Goal: Task Accomplishment & Management: Use online tool/utility

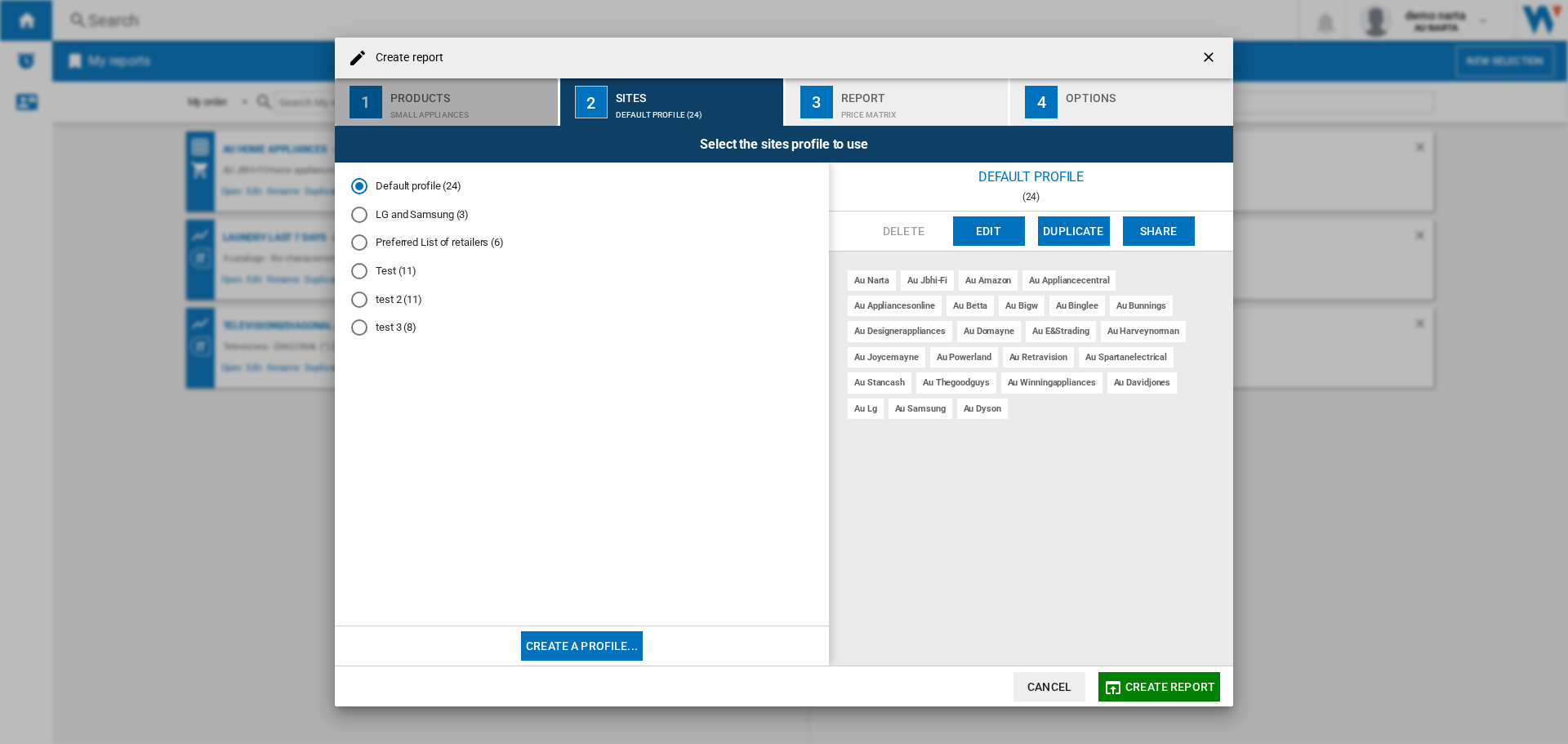
click at [461, 103] on div "Small appliances" at bounding box center [471, 111] width 161 height 18
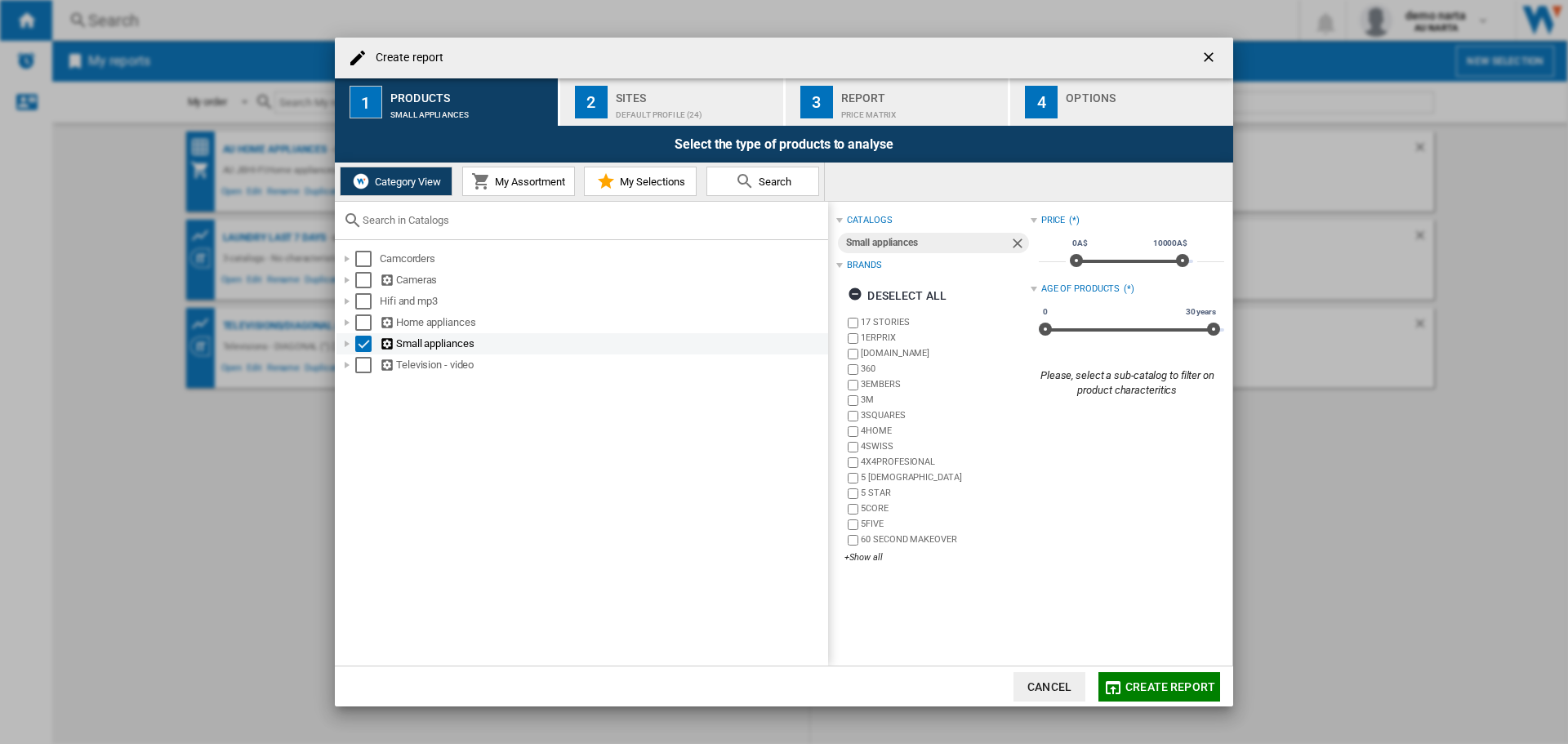
click at [349, 340] on div at bounding box center [347, 343] width 17 height 17
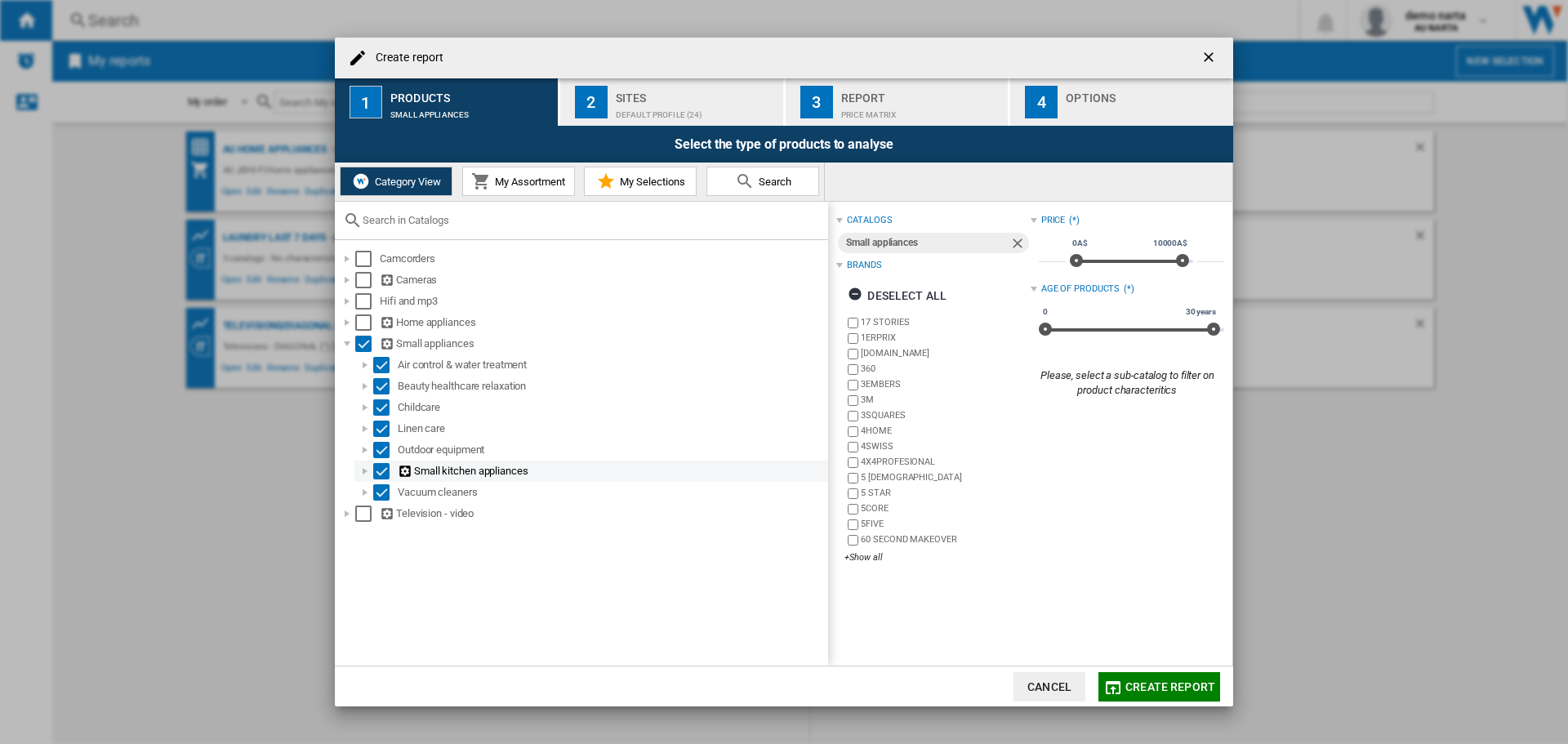
click at [366, 470] on div at bounding box center [365, 471] width 17 height 17
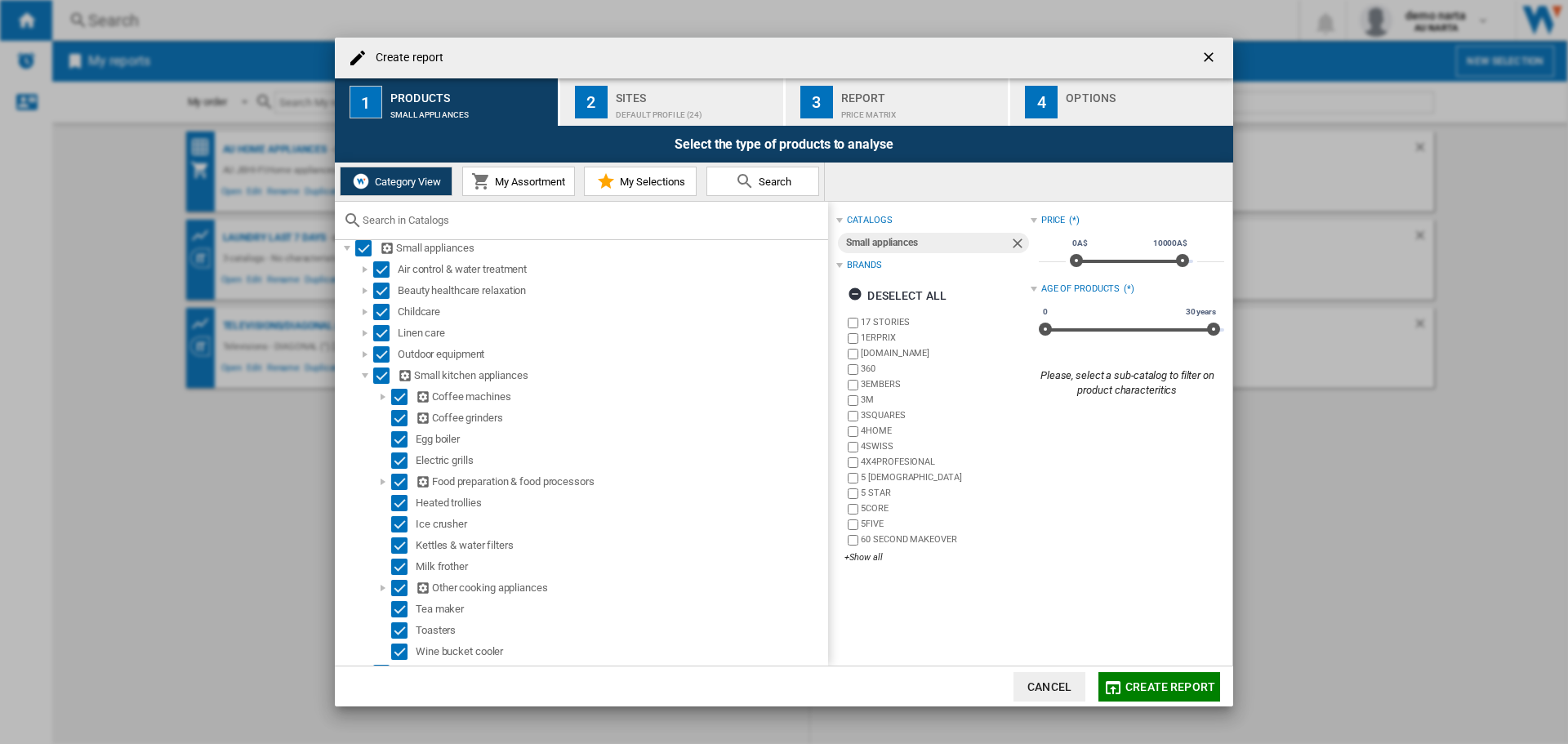
scroll to position [94, 0]
click at [386, 400] on div at bounding box center [383, 398] width 17 height 17
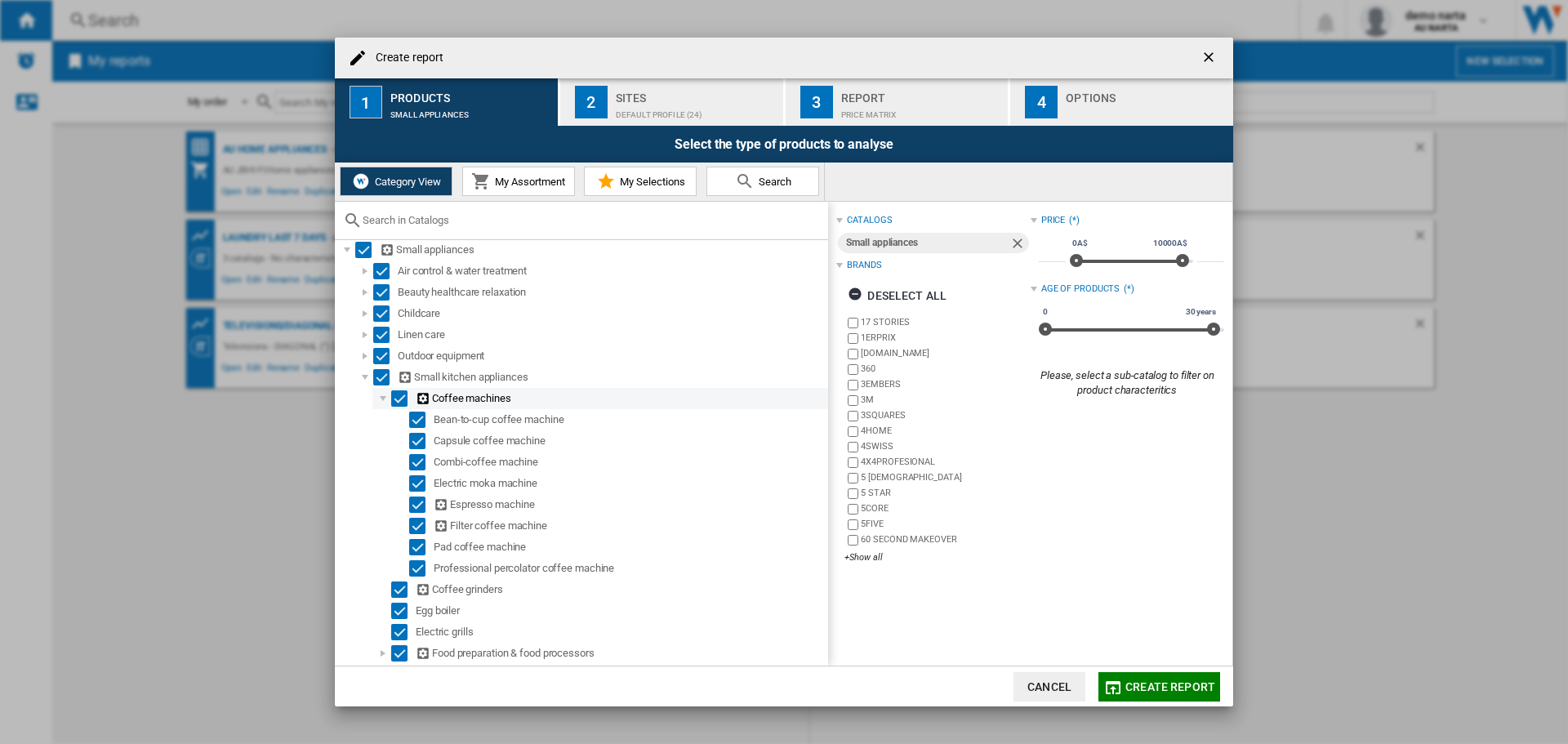
click at [386, 400] on div at bounding box center [383, 398] width 17 height 17
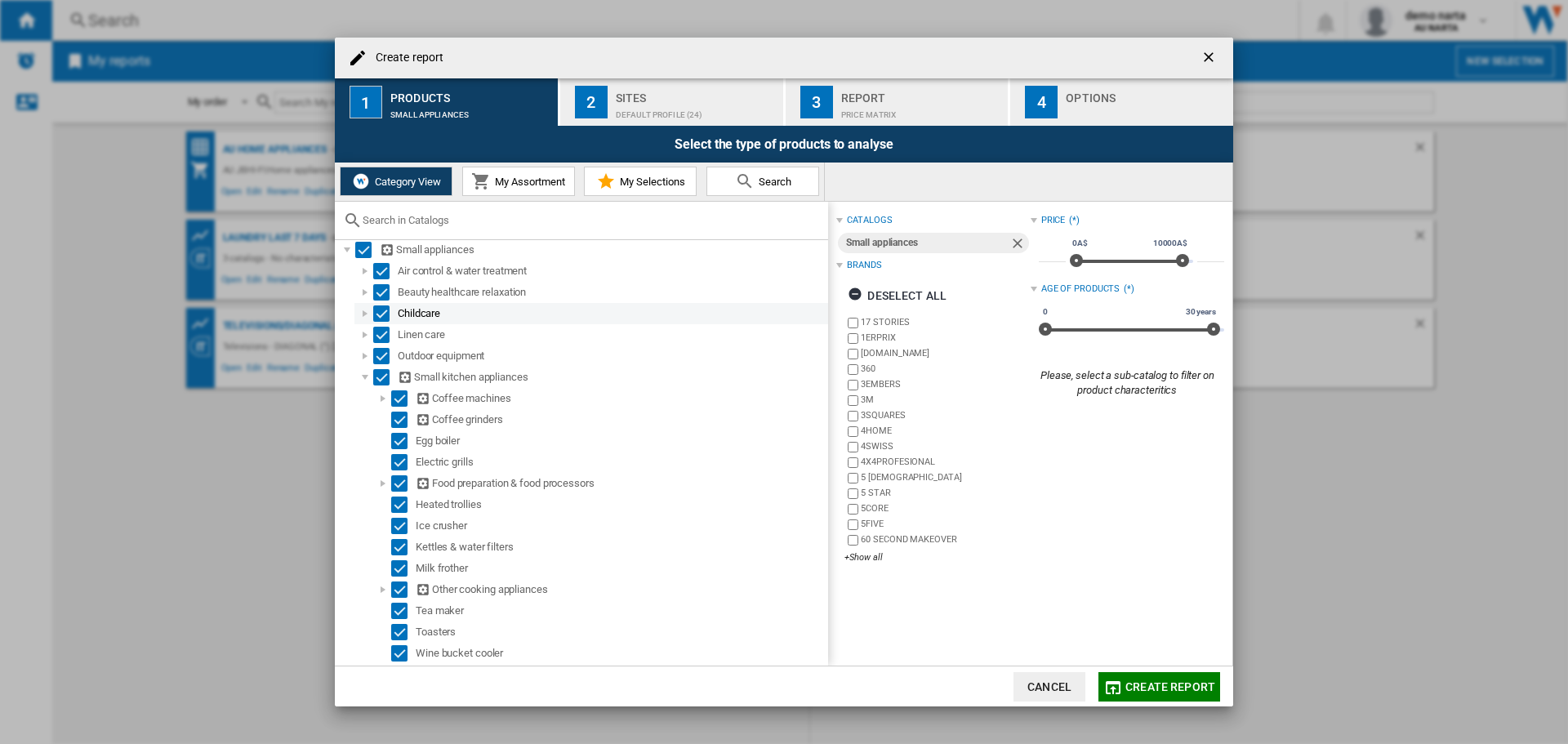
click at [360, 315] on div at bounding box center [365, 313] width 17 height 17
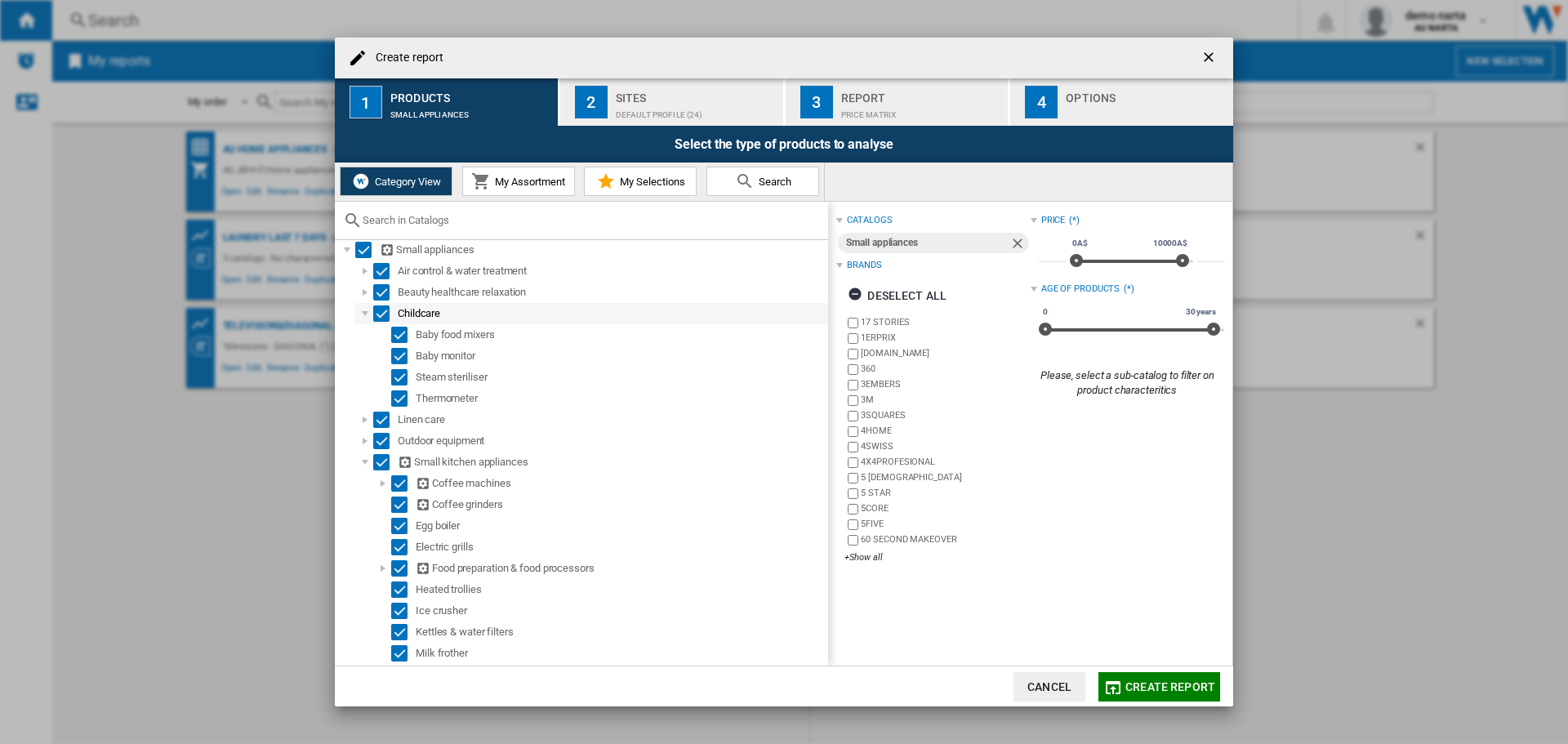
click at [360, 315] on div at bounding box center [365, 313] width 17 height 17
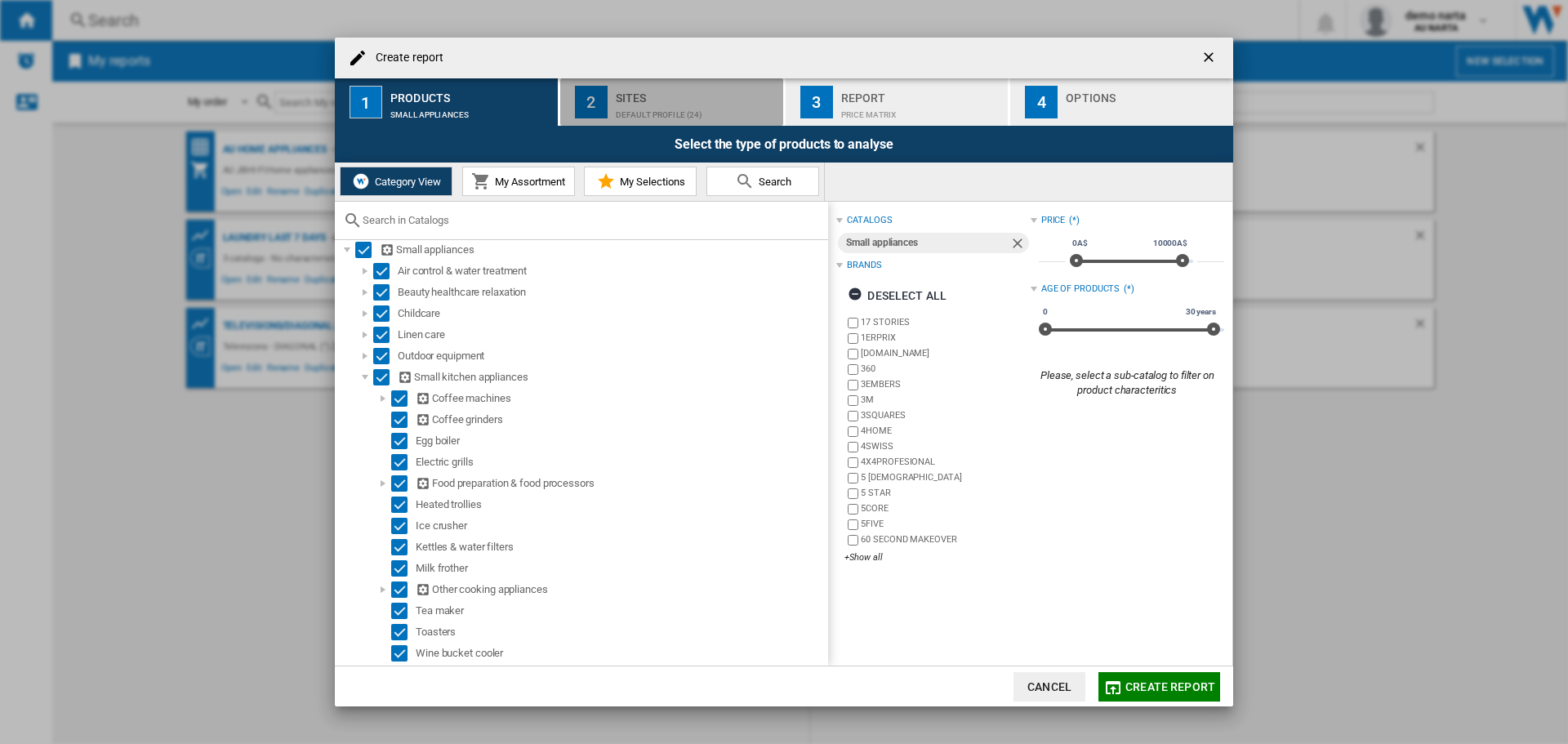
click at [660, 116] on div "Default profile (24)" at bounding box center [696, 111] width 161 height 18
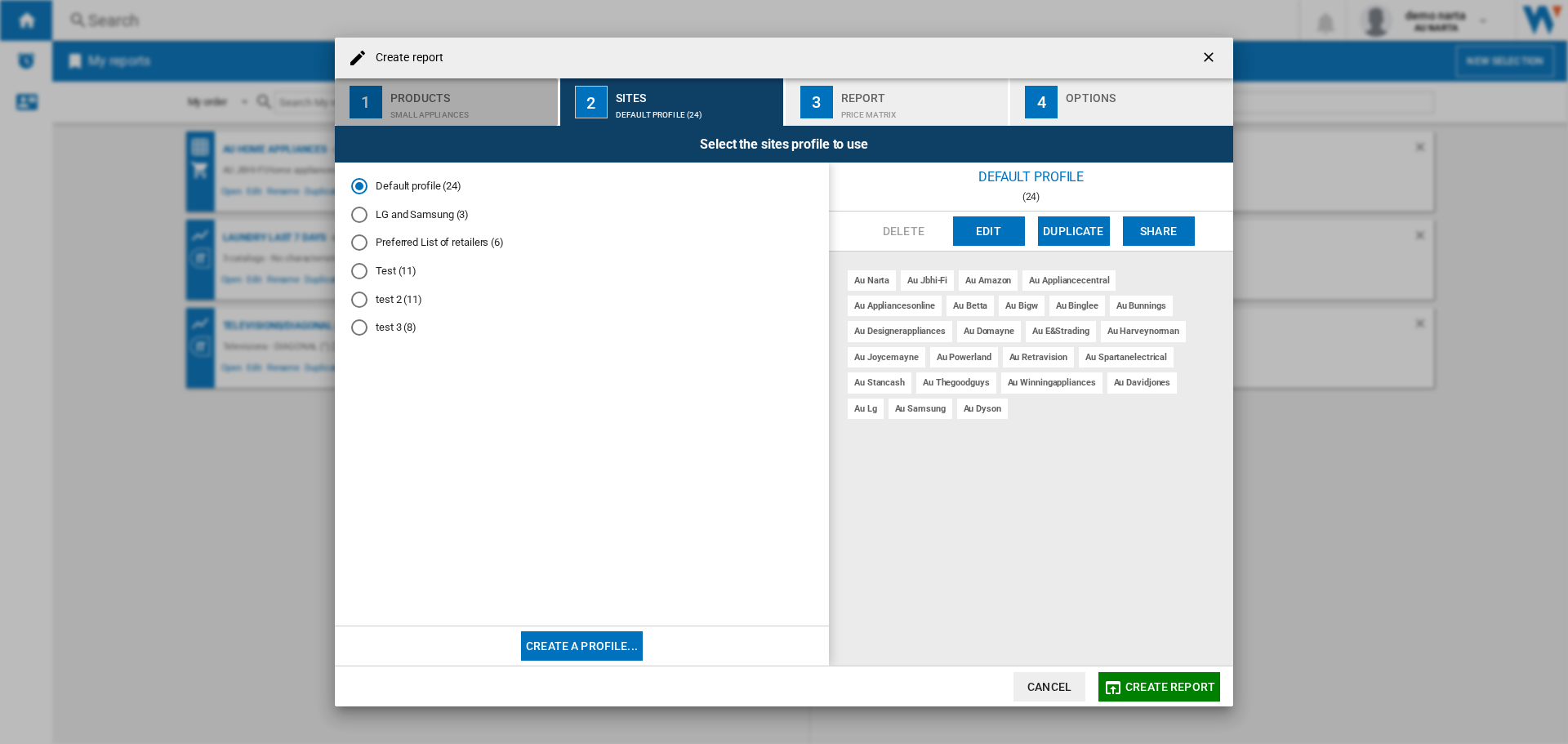
click at [479, 101] on div "Products" at bounding box center [471, 94] width 161 height 18
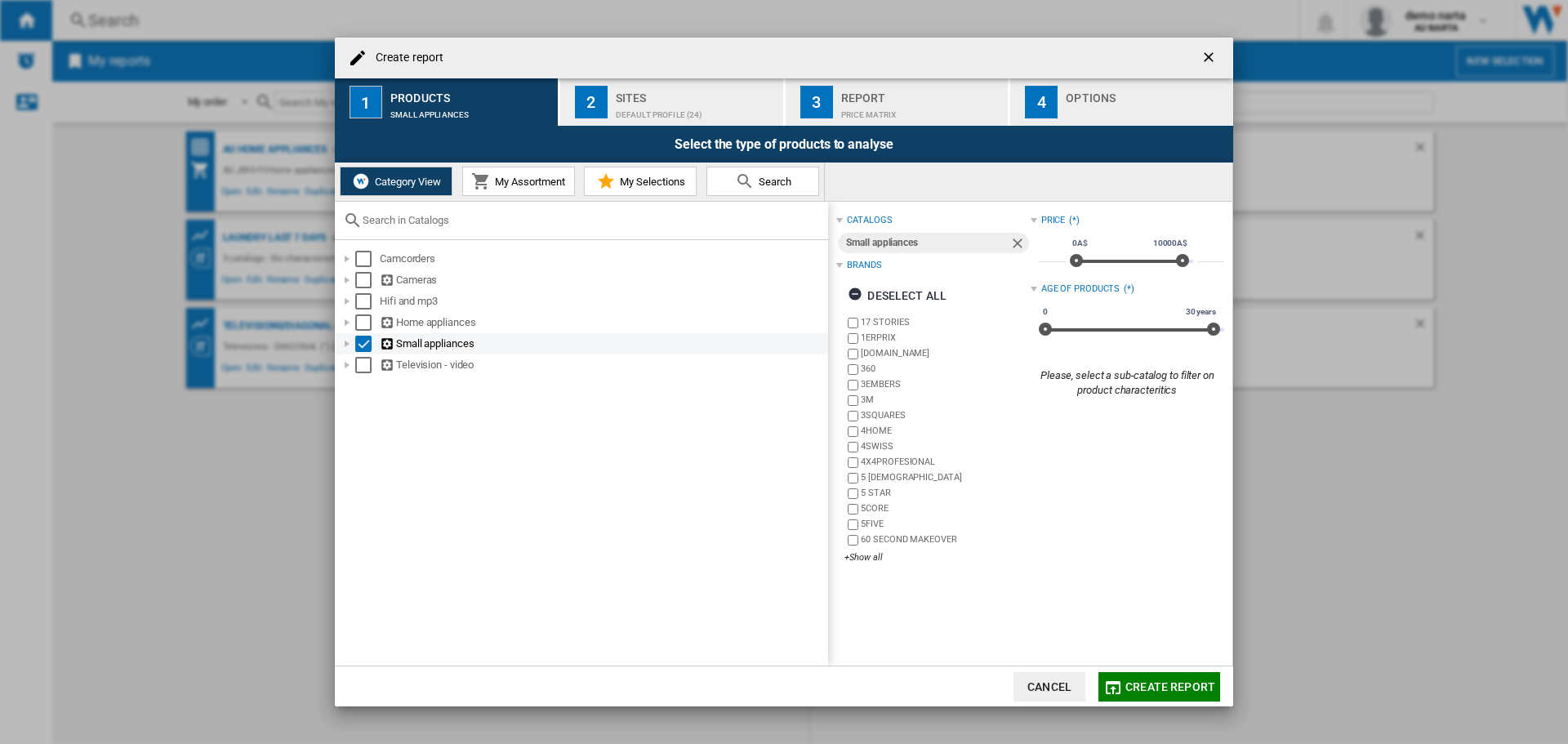
click at [347, 343] on div at bounding box center [347, 343] width 17 height 17
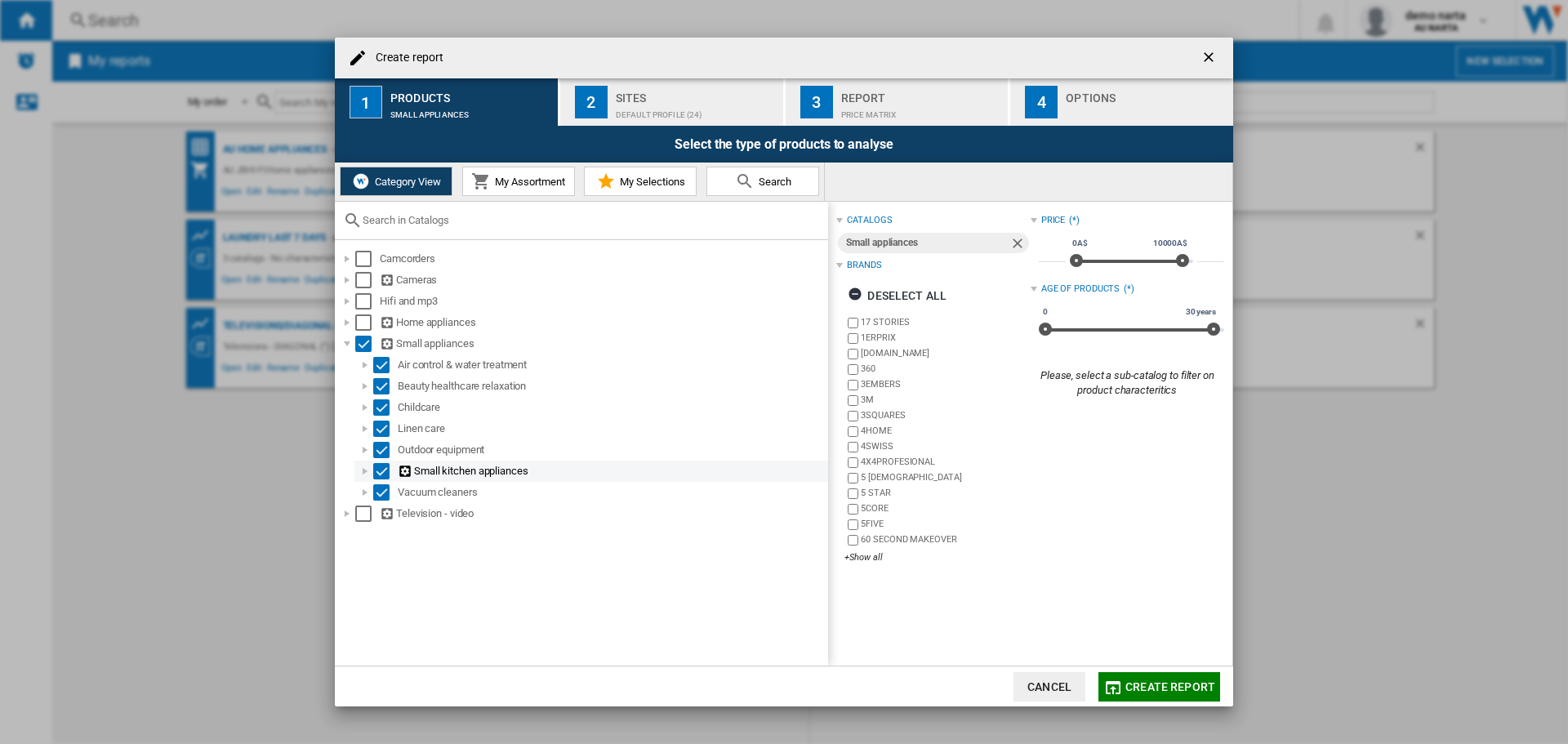
click at [364, 468] on div at bounding box center [365, 471] width 17 height 17
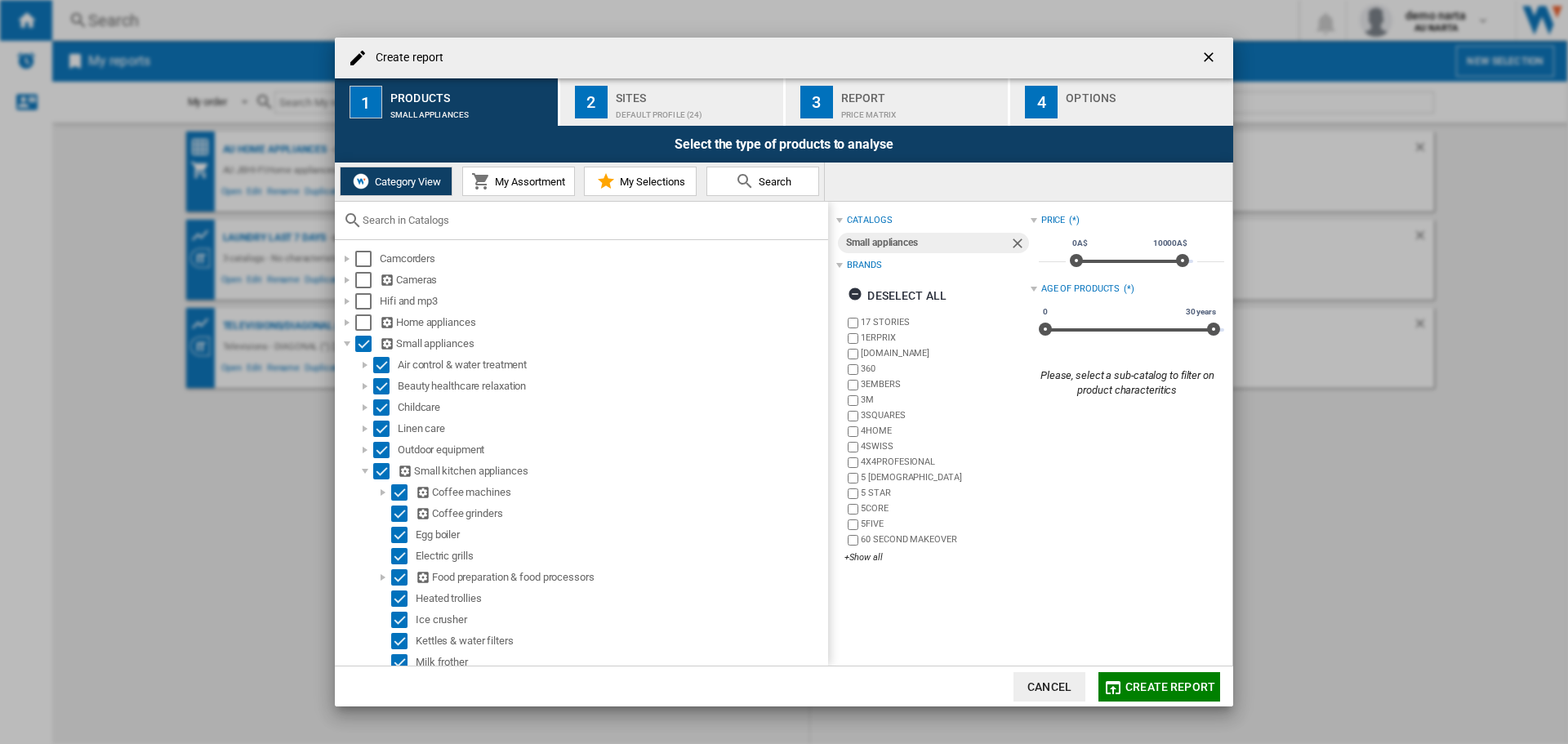
click at [669, 109] on div "Default profile (24)" at bounding box center [696, 111] width 161 height 18
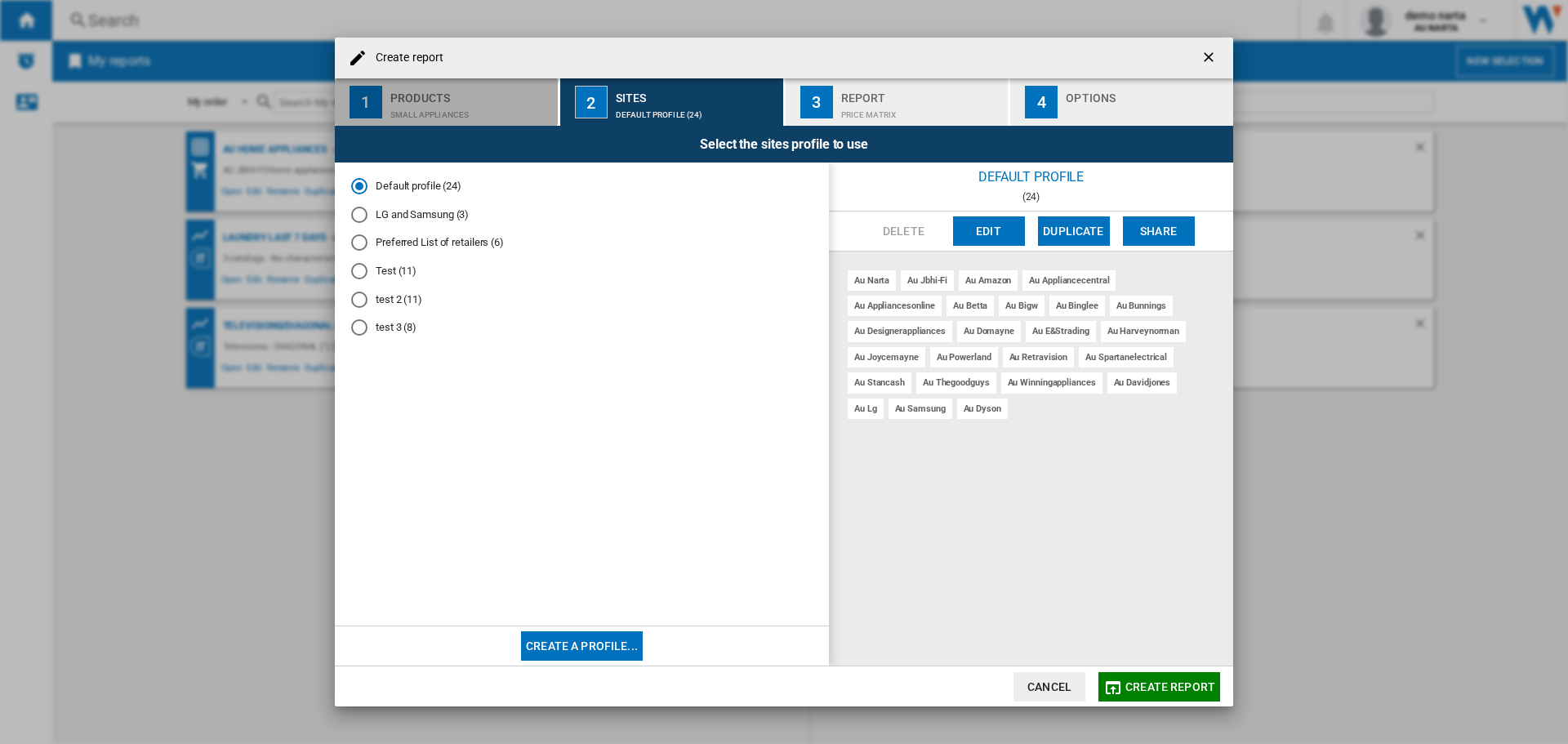
click at [447, 103] on div "Small appliances" at bounding box center [471, 111] width 161 height 18
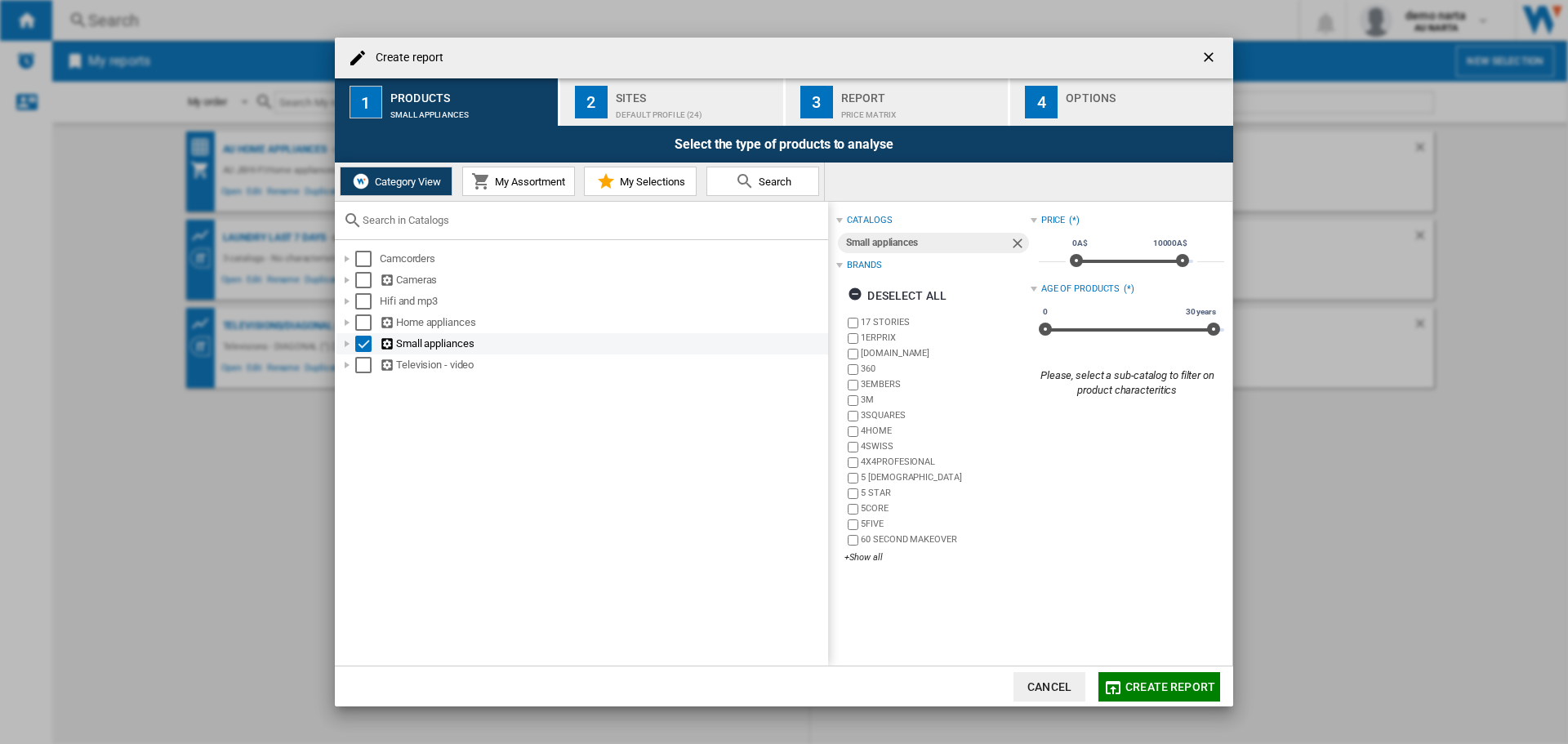
click at [346, 348] on div at bounding box center [347, 343] width 17 height 17
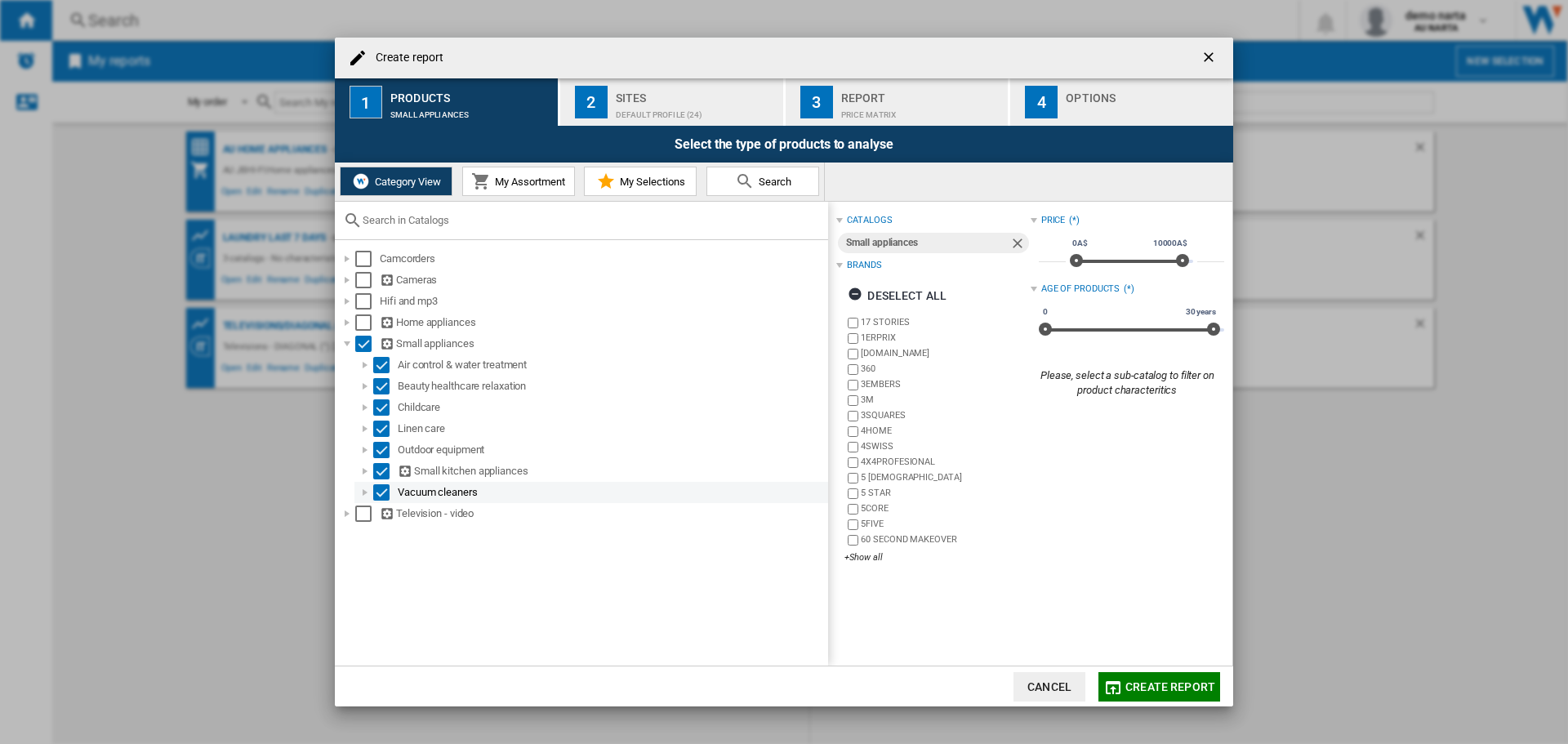
click at [364, 499] on div at bounding box center [365, 492] width 17 height 17
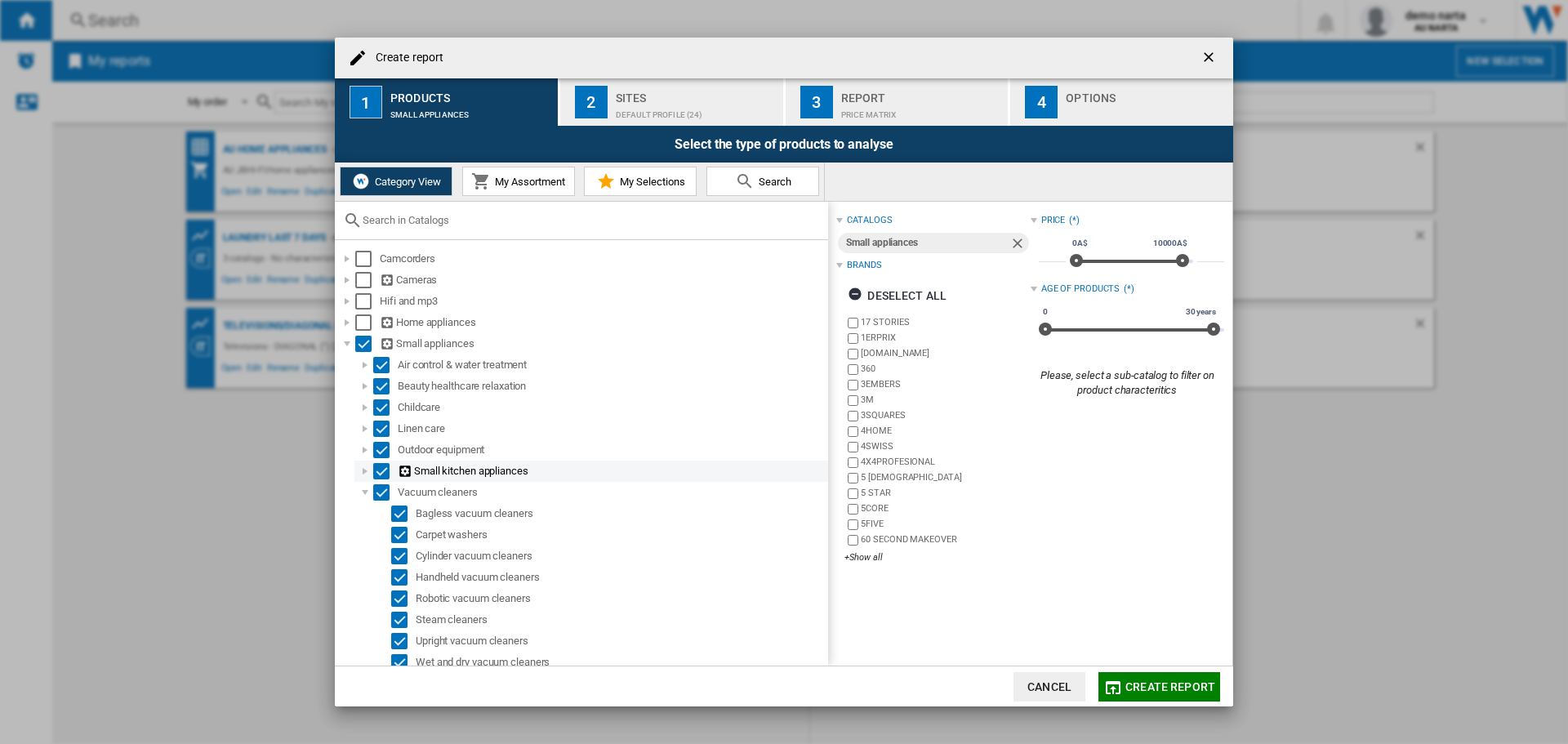
click at [364, 469] on div at bounding box center [365, 471] width 17 height 17
click at [367, 491] on div at bounding box center [365, 492] width 17 height 17
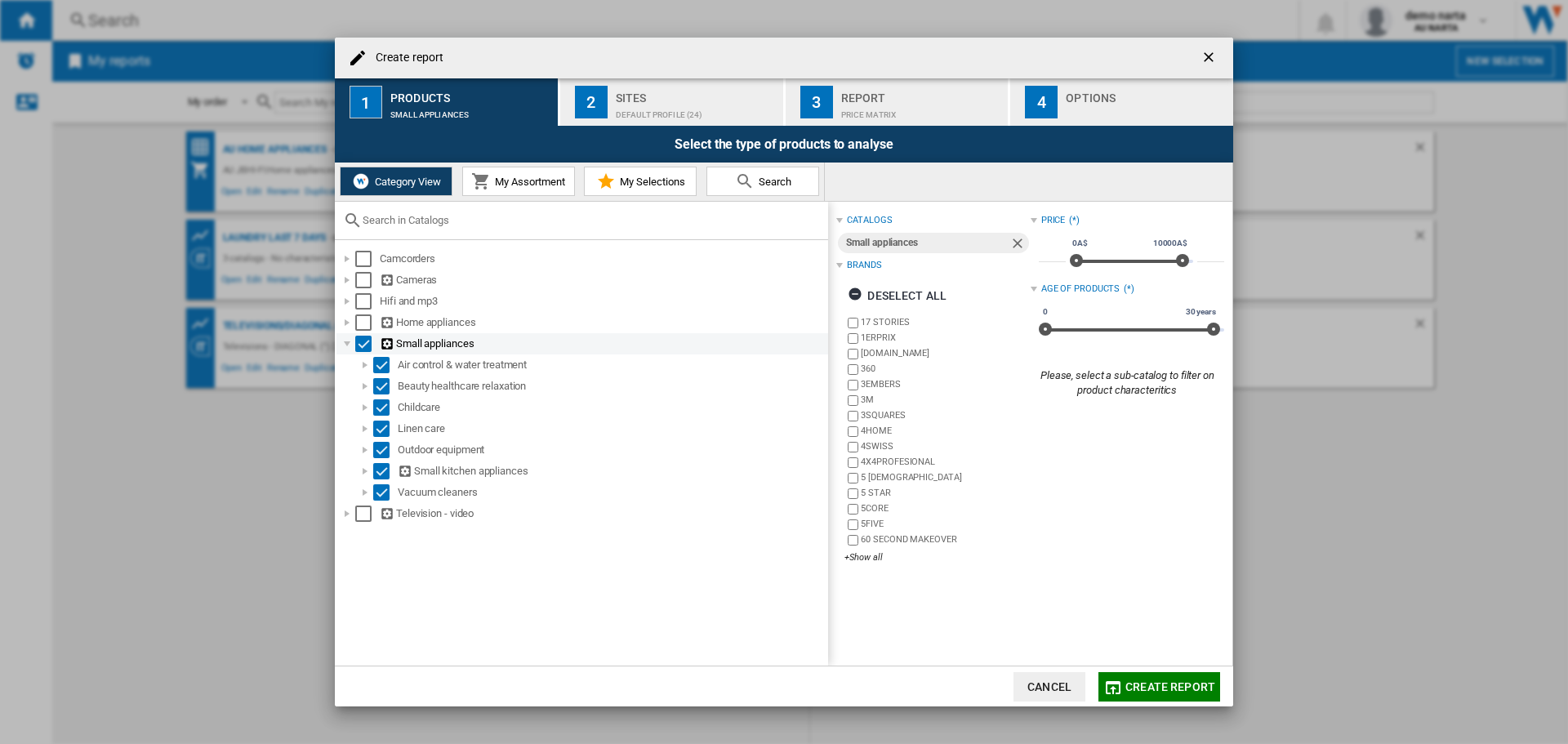
click at [348, 343] on div at bounding box center [347, 343] width 17 height 17
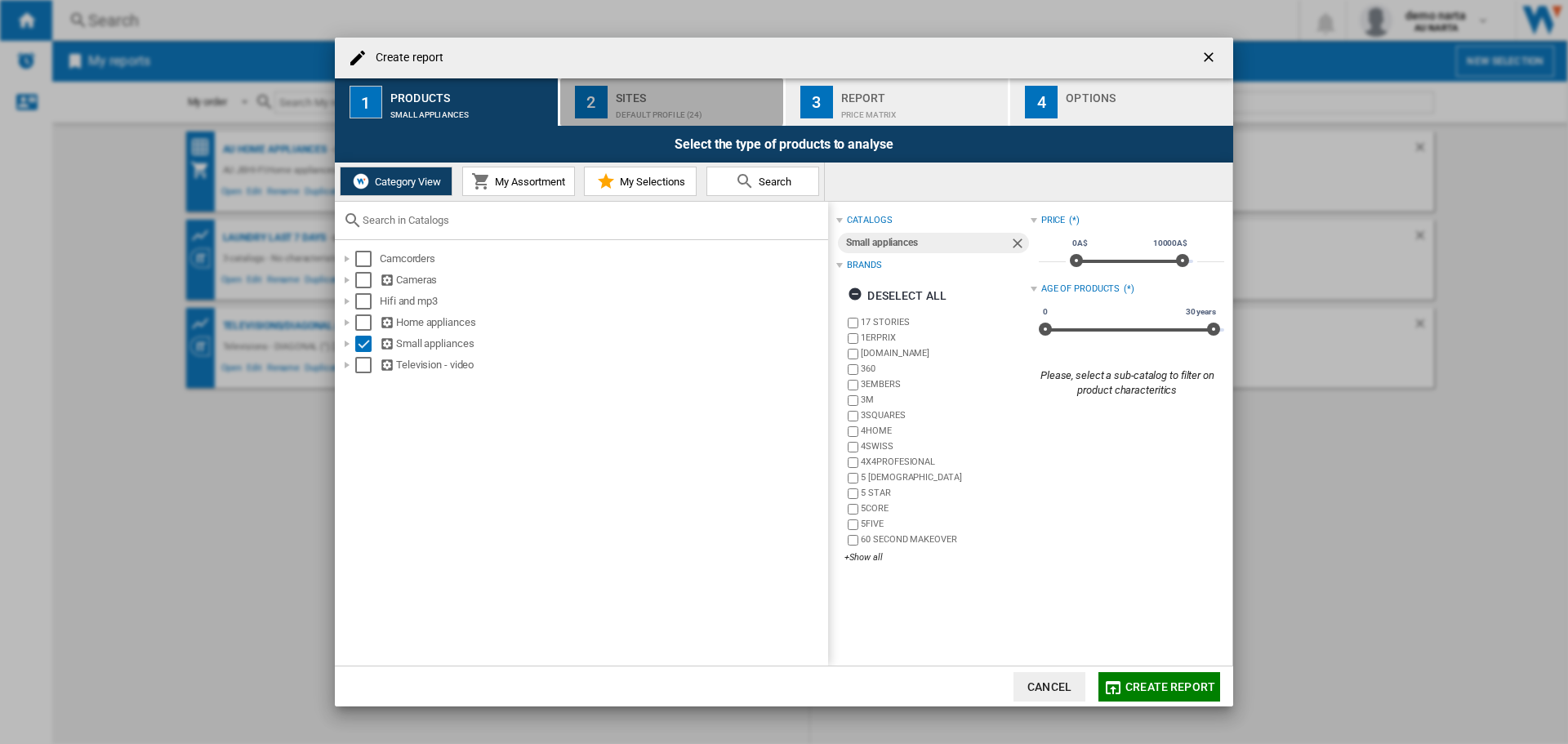
click at [652, 98] on div "Sites" at bounding box center [696, 94] width 161 height 18
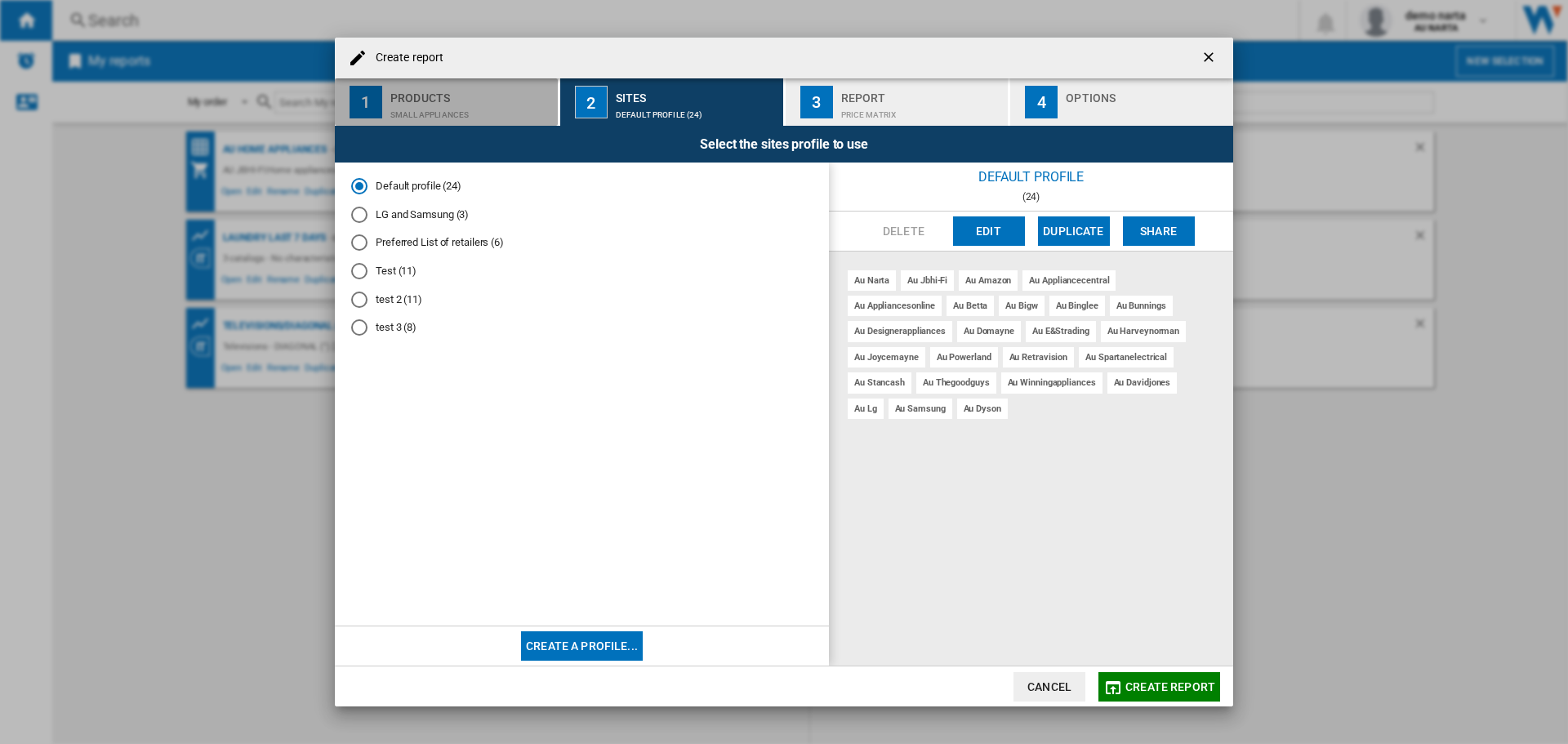
click at [461, 116] on div "Small appliances" at bounding box center [471, 111] width 161 height 18
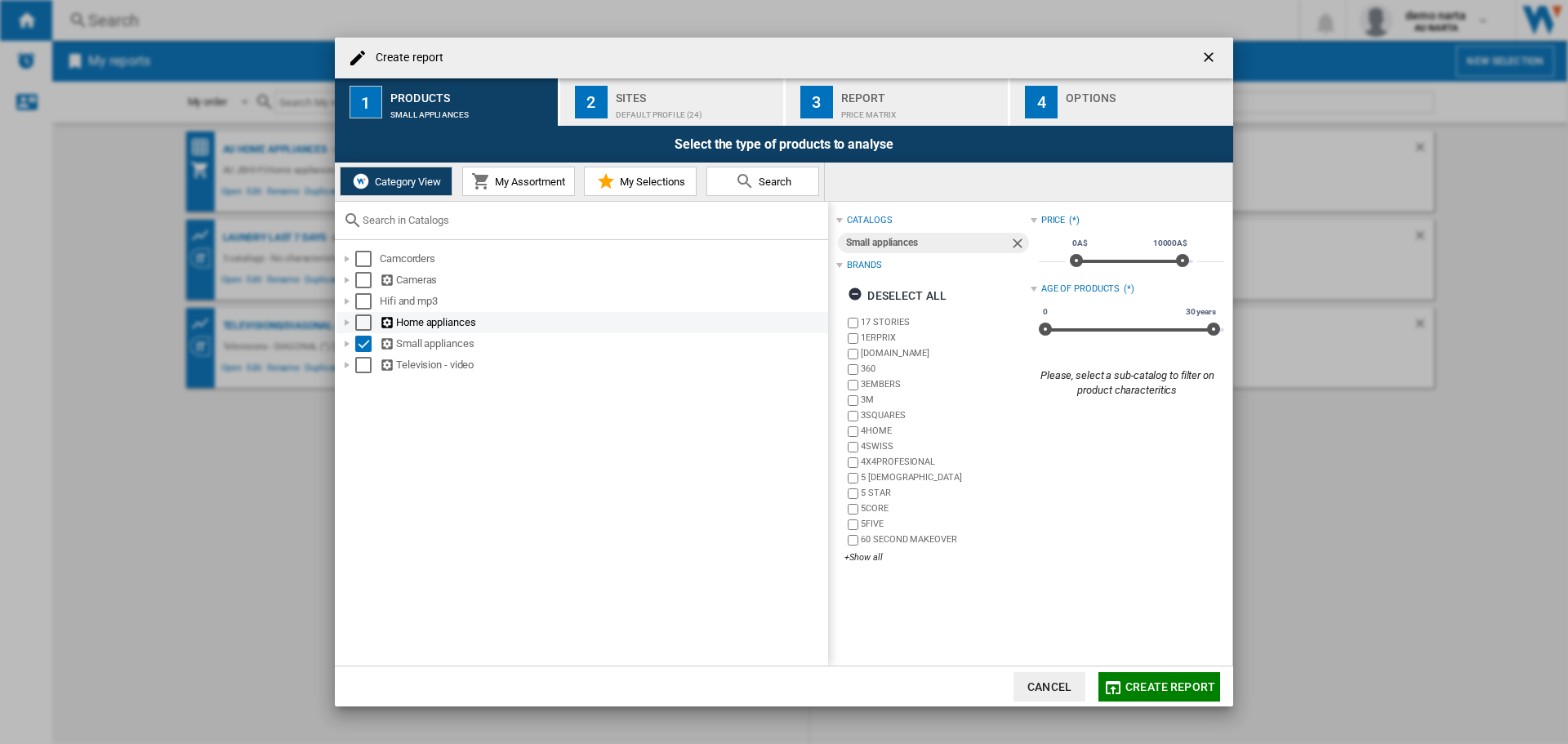
click at [342, 325] on div at bounding box center [347, 322] width 17 height 17
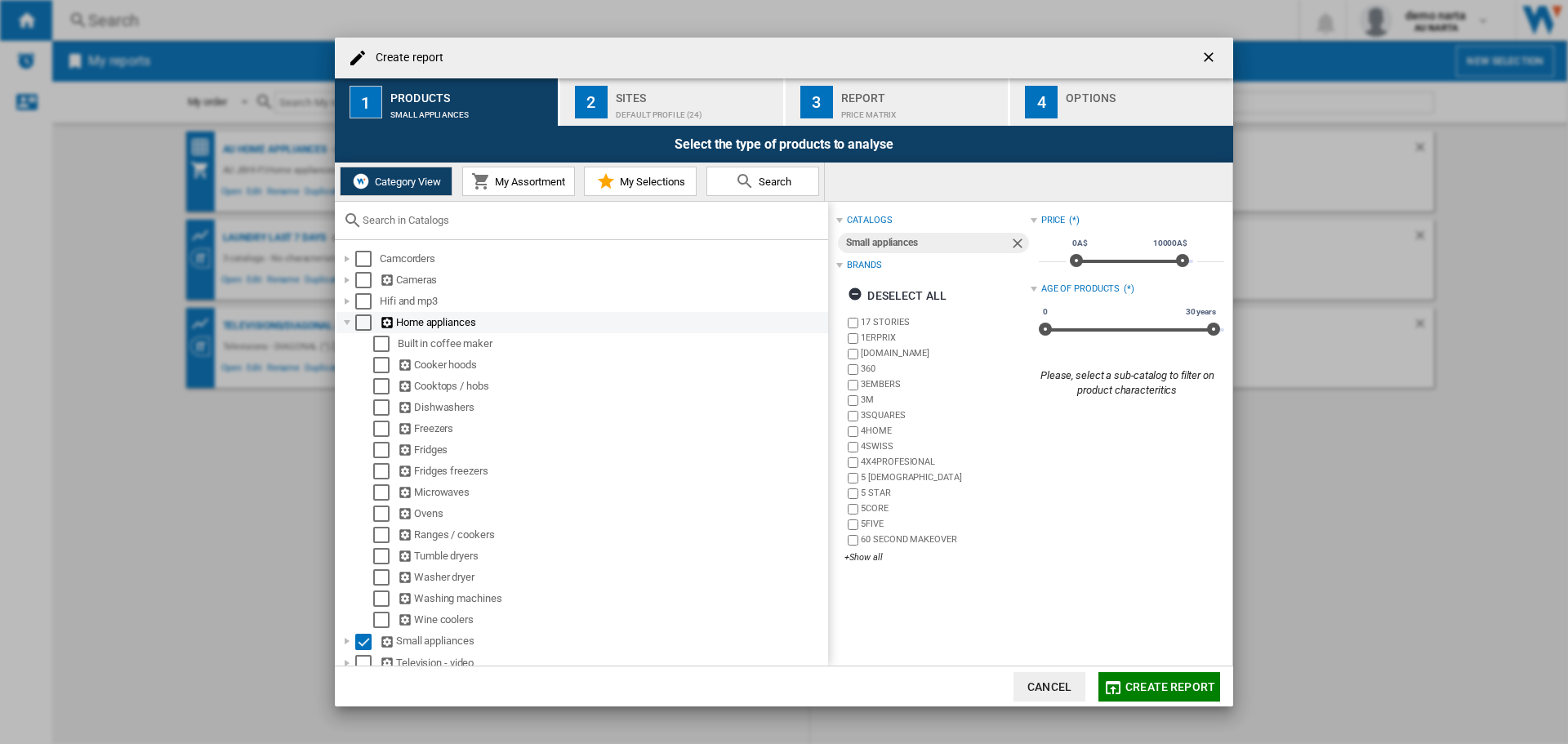
click at [344, 321] on div at bounding box center [347, 322] width 17 height 17
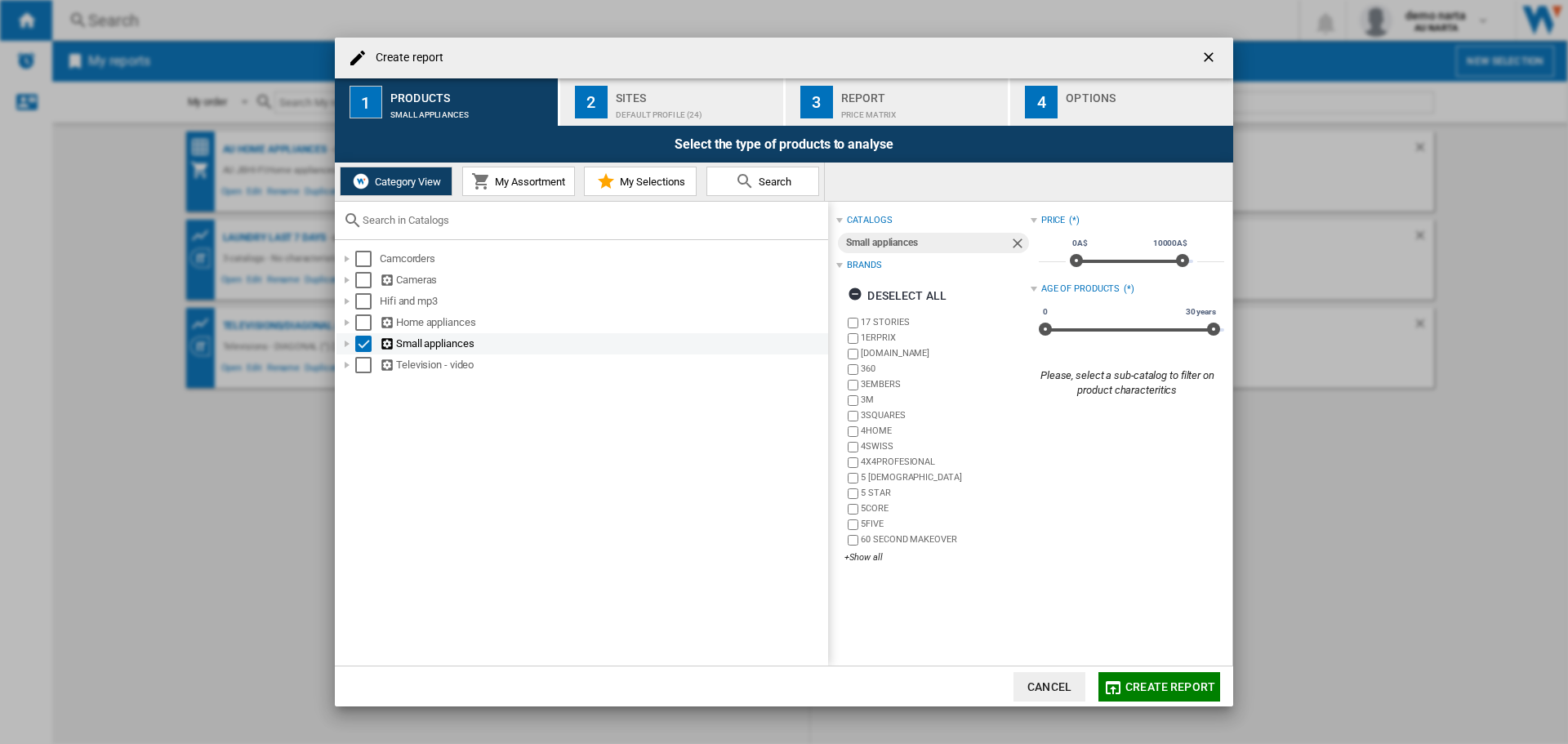
click at [345, 347] on div at bounding box center [347, 343] width 17 height 17
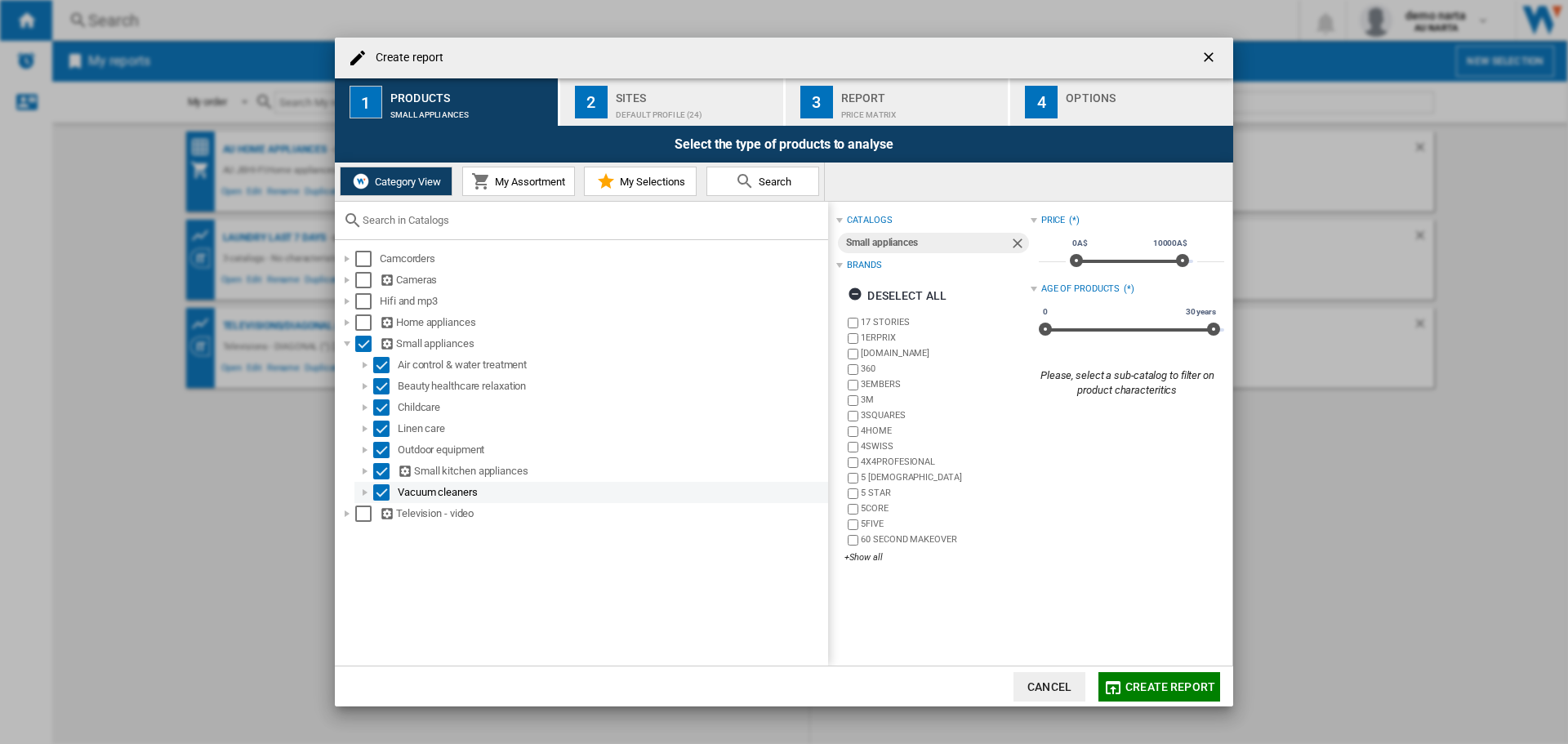
click at [362, 494] on div at bounding box center [365, 492] width 17 height 17
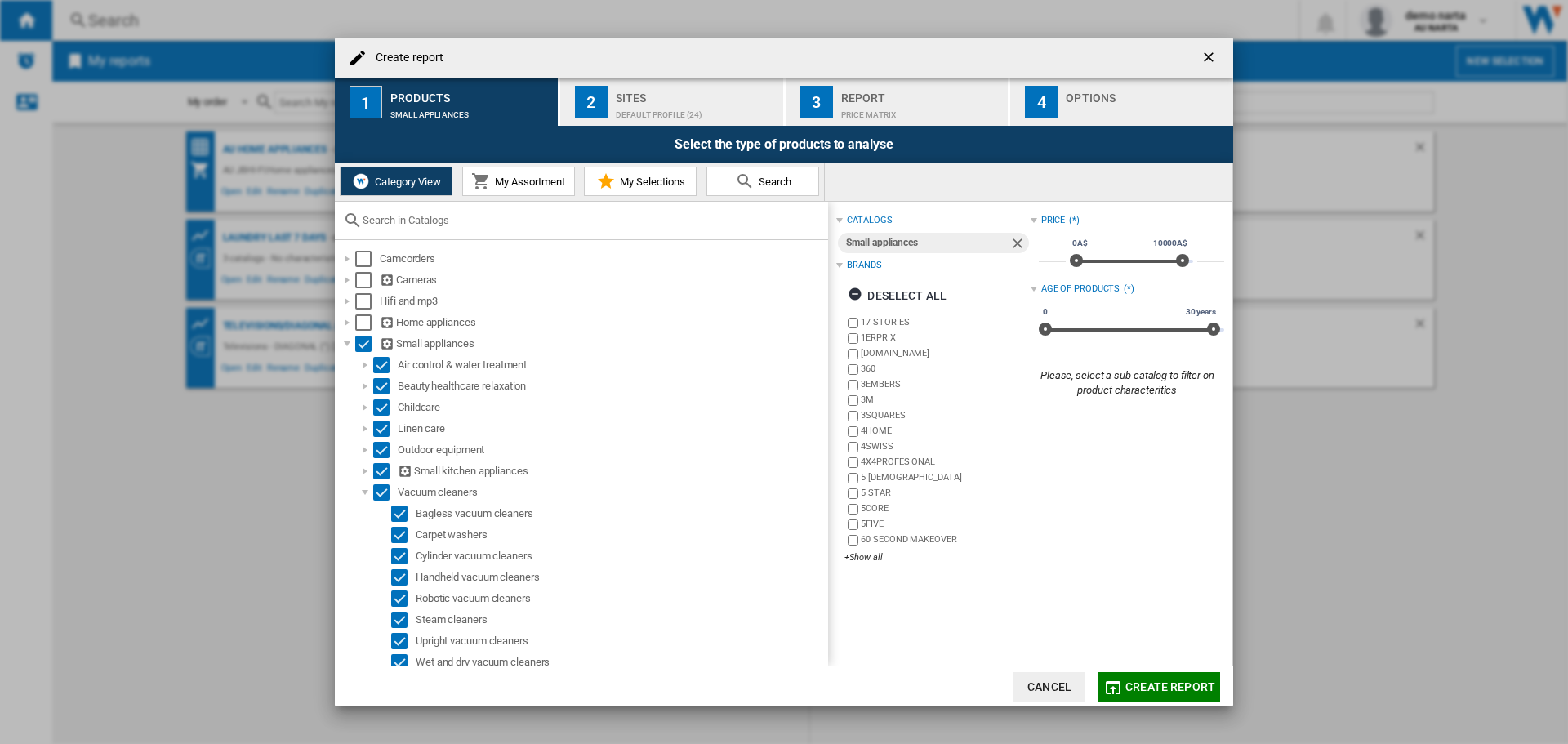
scroll to position [30, 0]
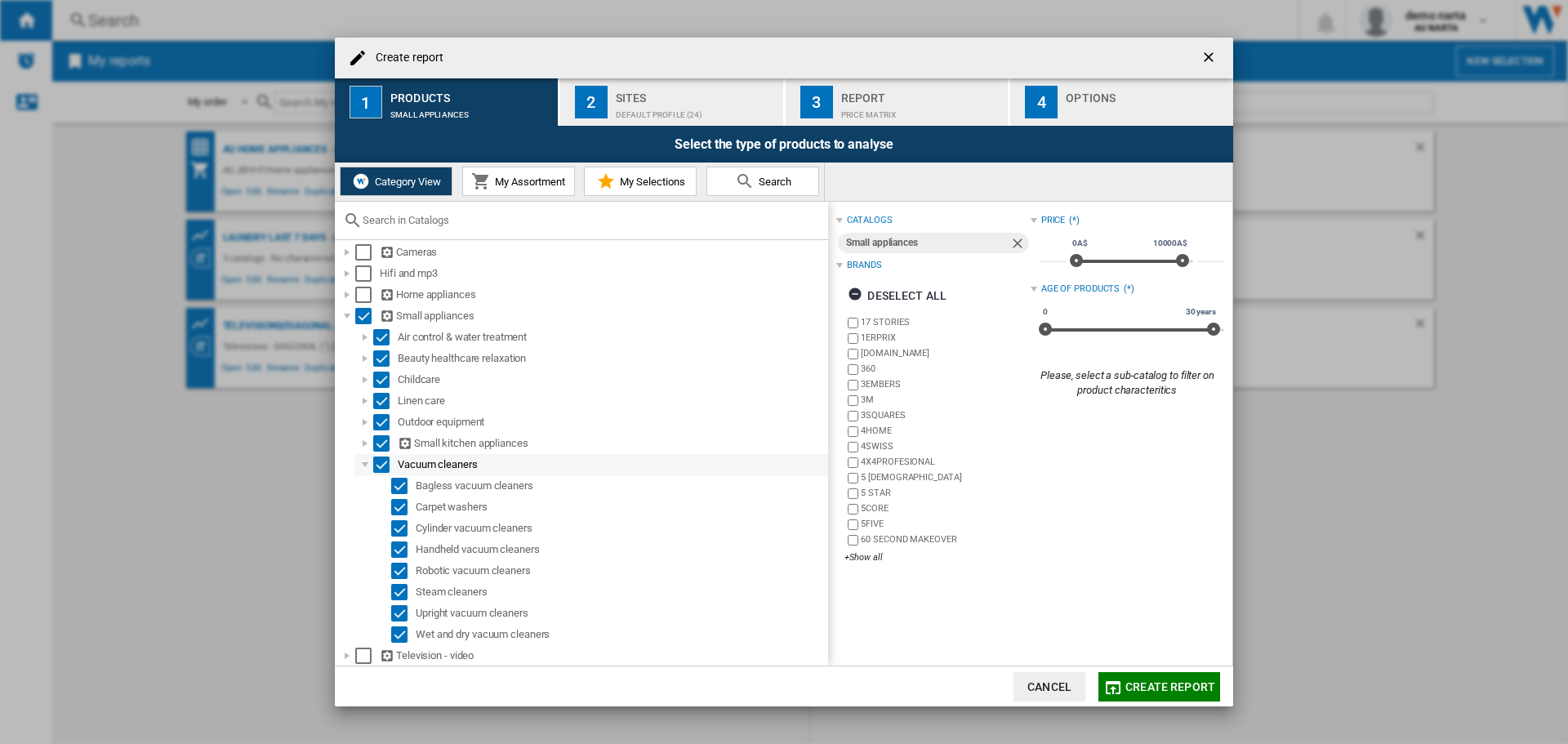
click at [366, 460] on div at bounding box center [365, 464] width 17 height 17
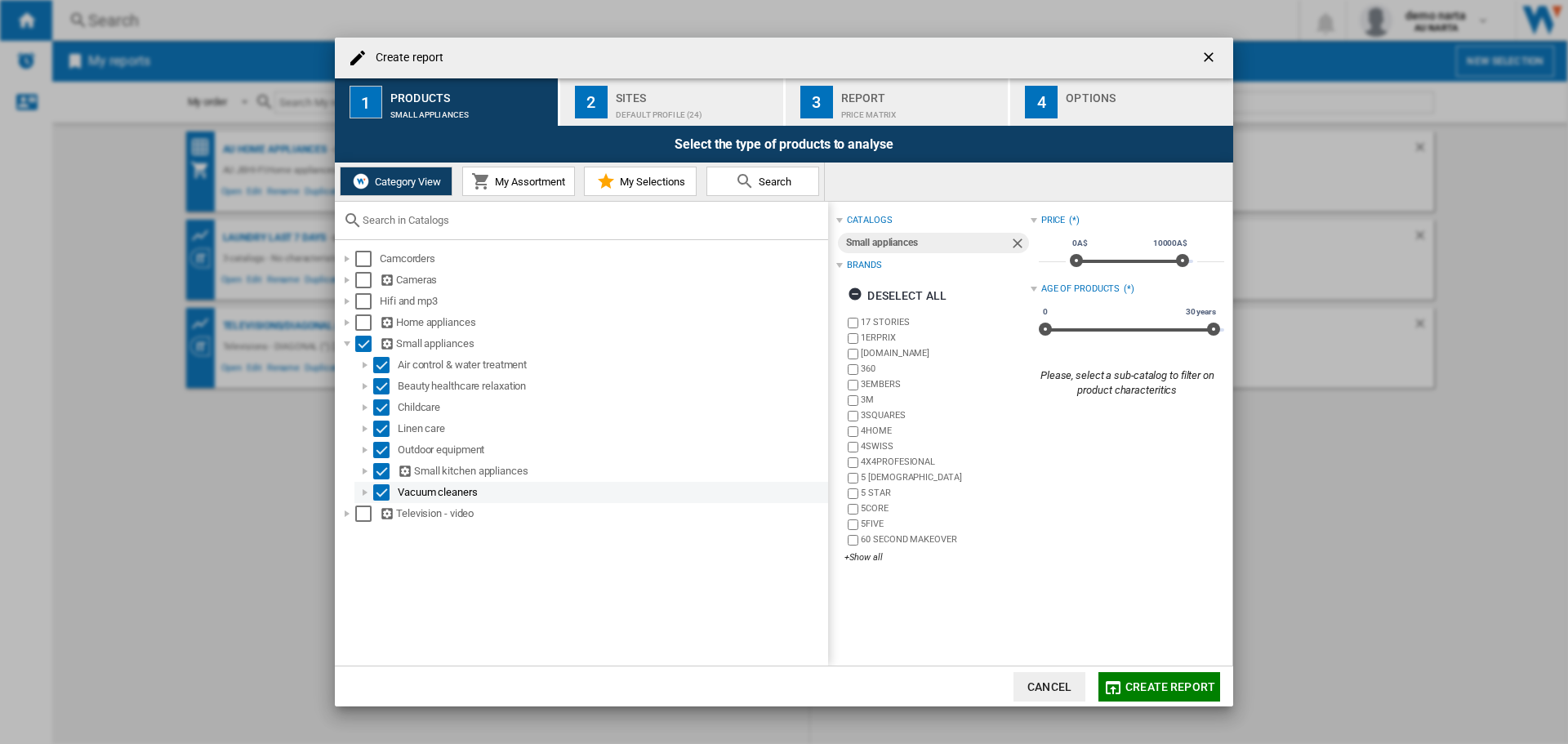
scroll to position [0, 0]
click at [346, 516] on div at bounding box center [347, 513] width 17 height 17
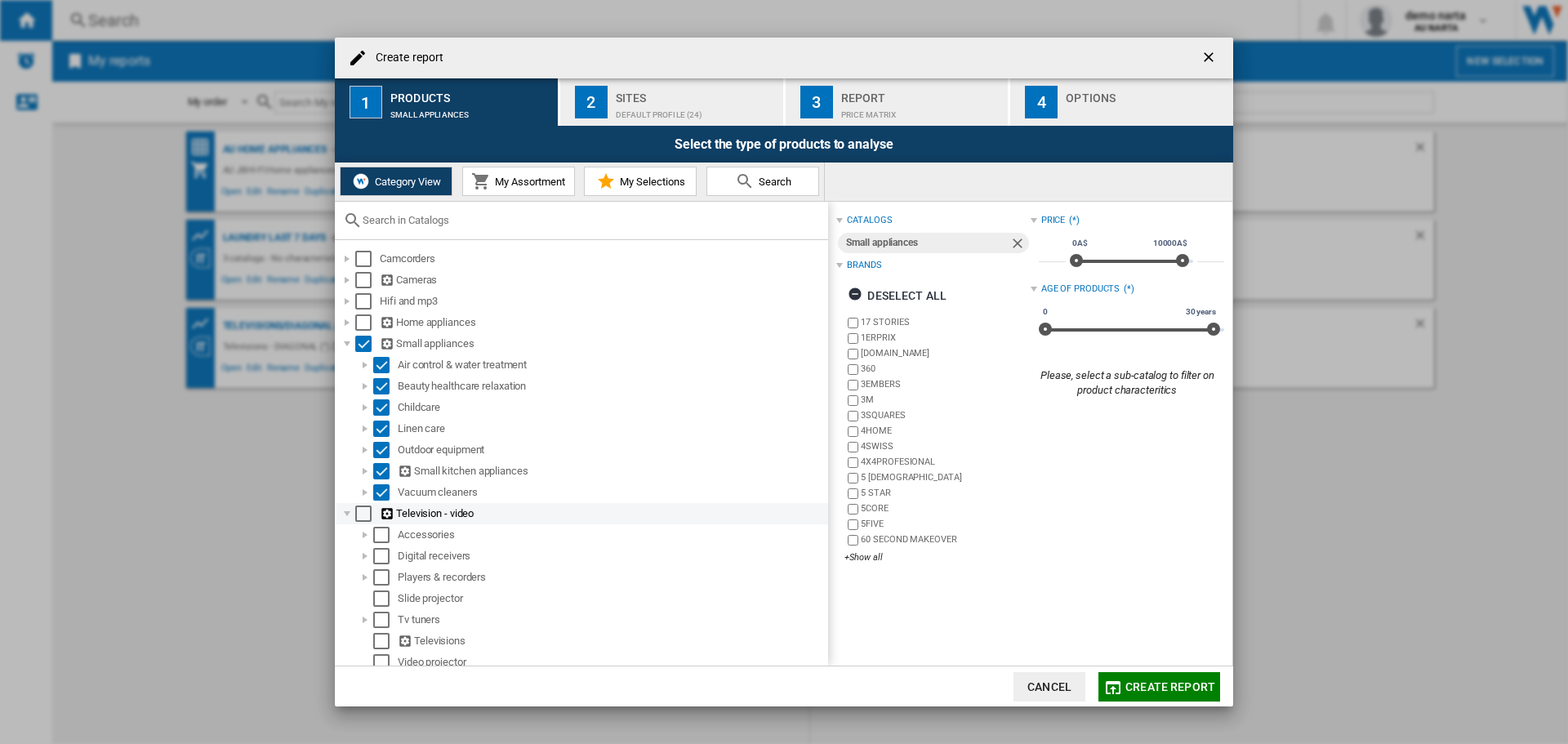
click at [346, 516] on div at bounding box center [347, 513] width 17 height 17
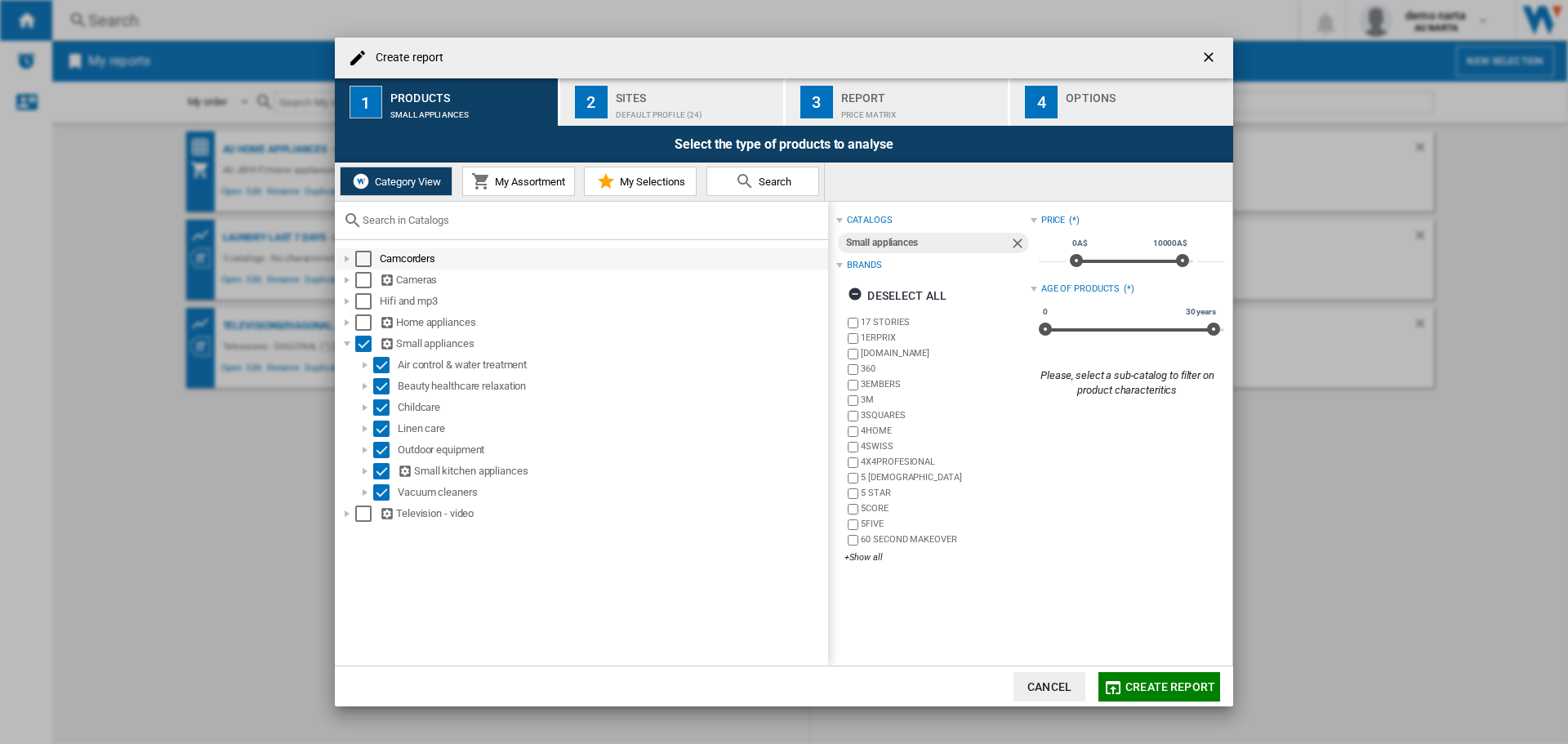
click at [343, 257] on div at bounding box center [347, 258] width 17 height 17
click at [348, 348] on div at bounding box center [347, 343] width 17 height 17
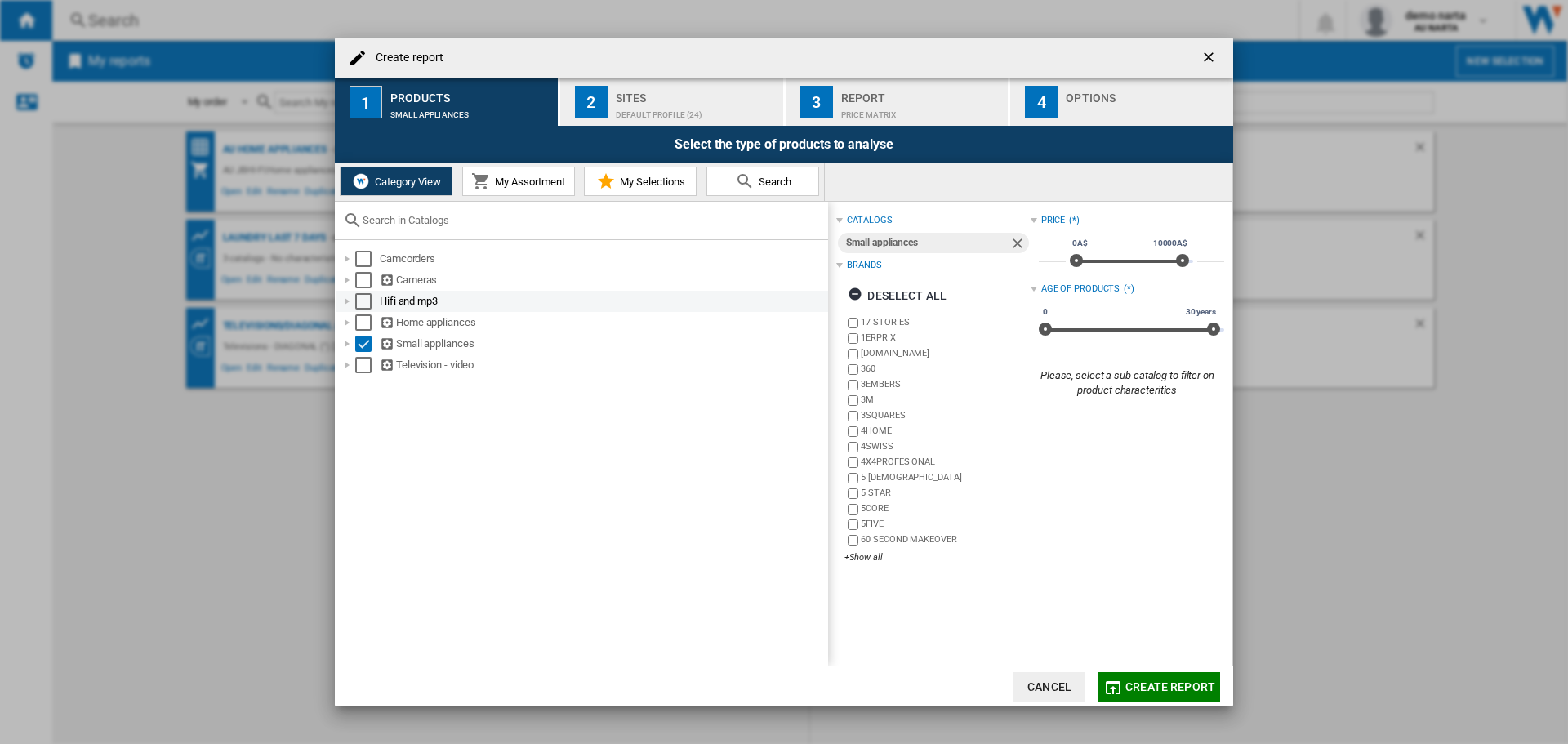
click at [349, 303] on div at bounding box center [347, 301] width 17 height 17
click at [362, 325] on div at bounding box center [365, 322] width 17 height 17
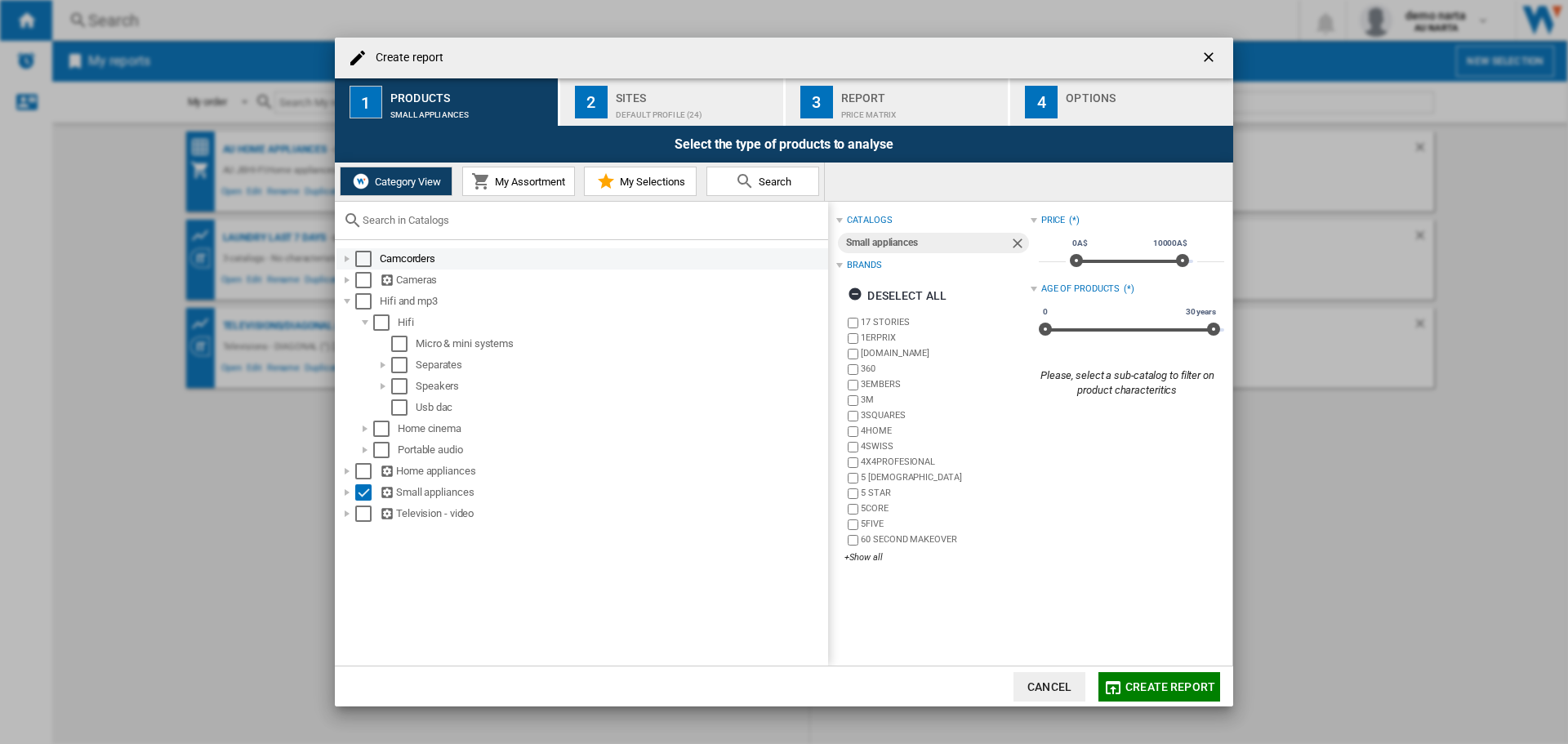
click at [347, 257] on div at bounding box center [347, 258] width 17 height 17
